Goal: Information Seeking & Learning: Learn about a topic

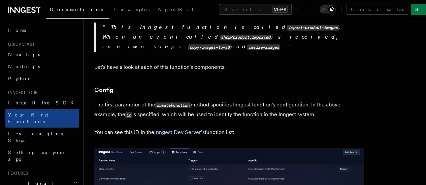
scroll to position [355, 0]
click at [188, 129] on link "Inngest Dev Server's" at bounding box center [179, 132] width 50 height 6
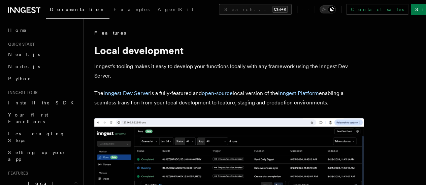
scroll to position [355, 0]
click at [147, 94] on link "Inngest Dev Server" at bounding box center [126, 93] width 47 height 6
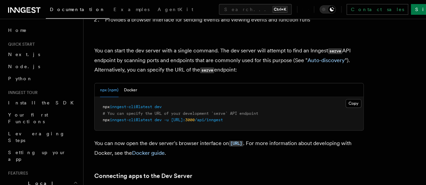
scroll to position [82, 0]
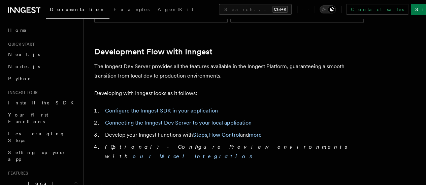
scroll to position [320, 0]
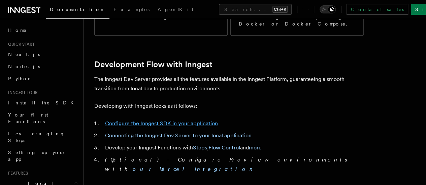
click at [147, 120] on link "Configure the Inngest SDK in your application" at bounding box center [161, 123] width 113 height 6
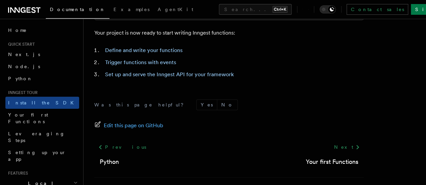
scroll to position [344, 0]
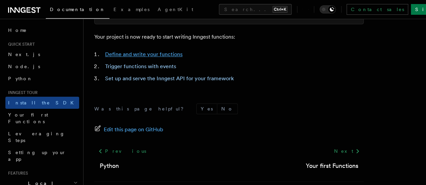
click at [137, 58] on link "Define and write your functions" at bounding box center [143, 54] width 77 height 6
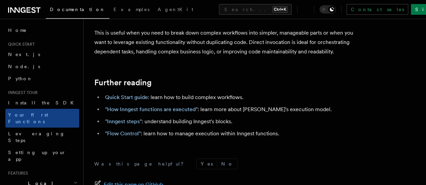
scroll to position [1407, 0]
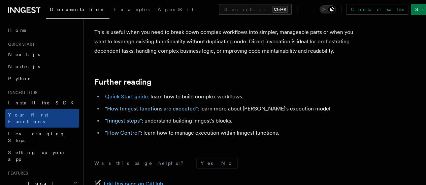
click at [122, 100] on link "Quick Start guide" at bounding box center [126, 97] width 43 height 6
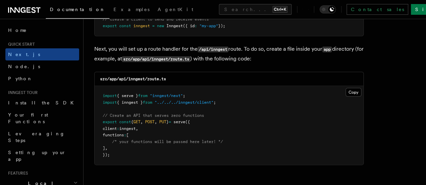
scroll to position [927, 0]
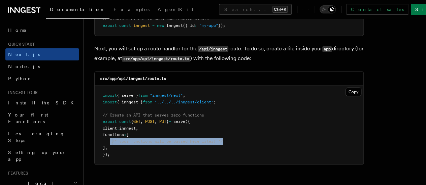
drag, startPoint x: 110, startPoint y: 135, endPoint x: 236, endPoint y: 138, distance: 125.9
click at [236, 138] on pre "import { serve } from "inngest/next" ; import { inngest } from "../../../innges…" at bounding box center [229, 125] width 268 height 79
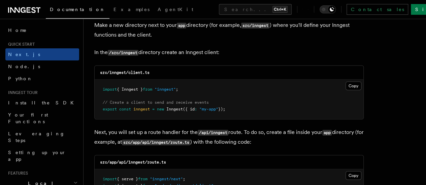
scroll to position [844, 0]
drag, startPoint x: 102, startPoint y: 80, endPoint x: 246, endPoint y: 108, distance: 147.1
click at [246, 108] on pre "import { Inngest } from "inngest" ; // Create a client to send and receive even…" at bounding box center [229, 99] width 268 height 40
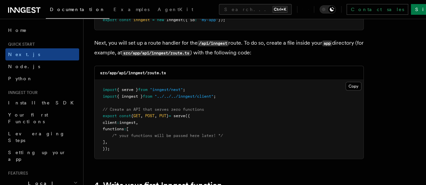
scroll to position [934, 0]
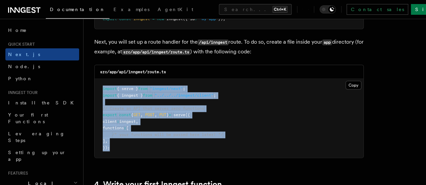
drag, startPoint x: 100, startPoint y: 85, endPoint x: 112, endPoint y: 142, distance: 58.5
click at [112, 142] on pre "import { serve } from "inngest/next" ; import { inngest } from "../../../innges…" at bounding box center [229, 118] width 268 height 79
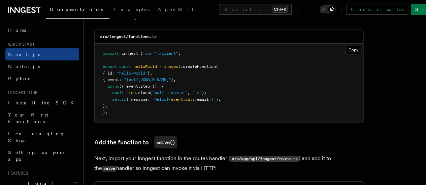
scroll to position [1219, 0]
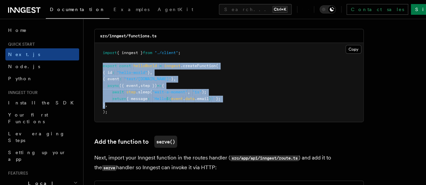
drag, startPoint x: 100, startPoint y: 59, endPoint x: 105, endPoint y: 103, distance: 43.7
click at [105, 103] on pre "import { inngest } from "./client" ; export const helloWorld = inngest .createF…" at bounding box center [229, 82] width 268 height 79
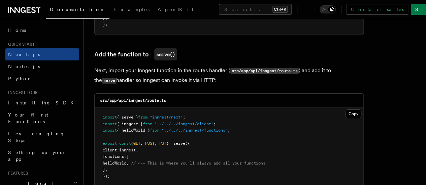
scroll to position [1308, 0]
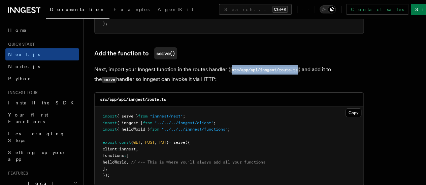
drag, startPoint x: 229, startPoint y: 65, endPoint x: 298, endPoint y: 65, distance: 69.3
click at [298, 67] on code "src/app/api/inngest/route.ts" at bounding box center [264, 70] width 68 height 6
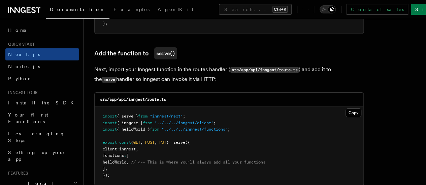
click at [298, 67] on code "src/app/api/inngest/route.ts" at bounding box center [264, 70] width 68 height 6
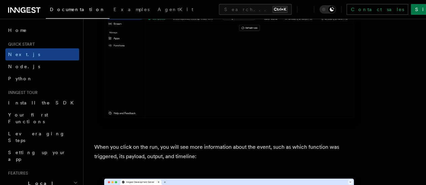
scroll to position [2425, 0]
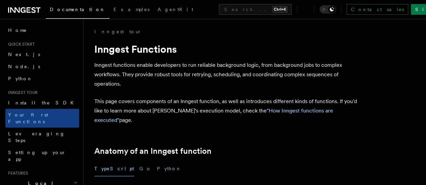
scroll to position [1, 0]
click at [315, 110] on link ""How Inngest functions are executed"" at bounding box center [213, 116] width 239 height 16
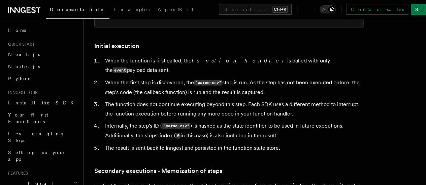
scroll to position [823, 0]
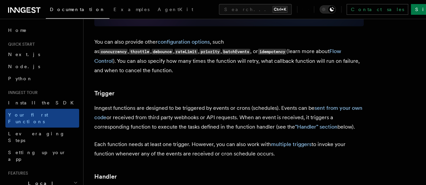
scroll to position [591, 0]
